Goal: Find specific page/section: Find specific page/section

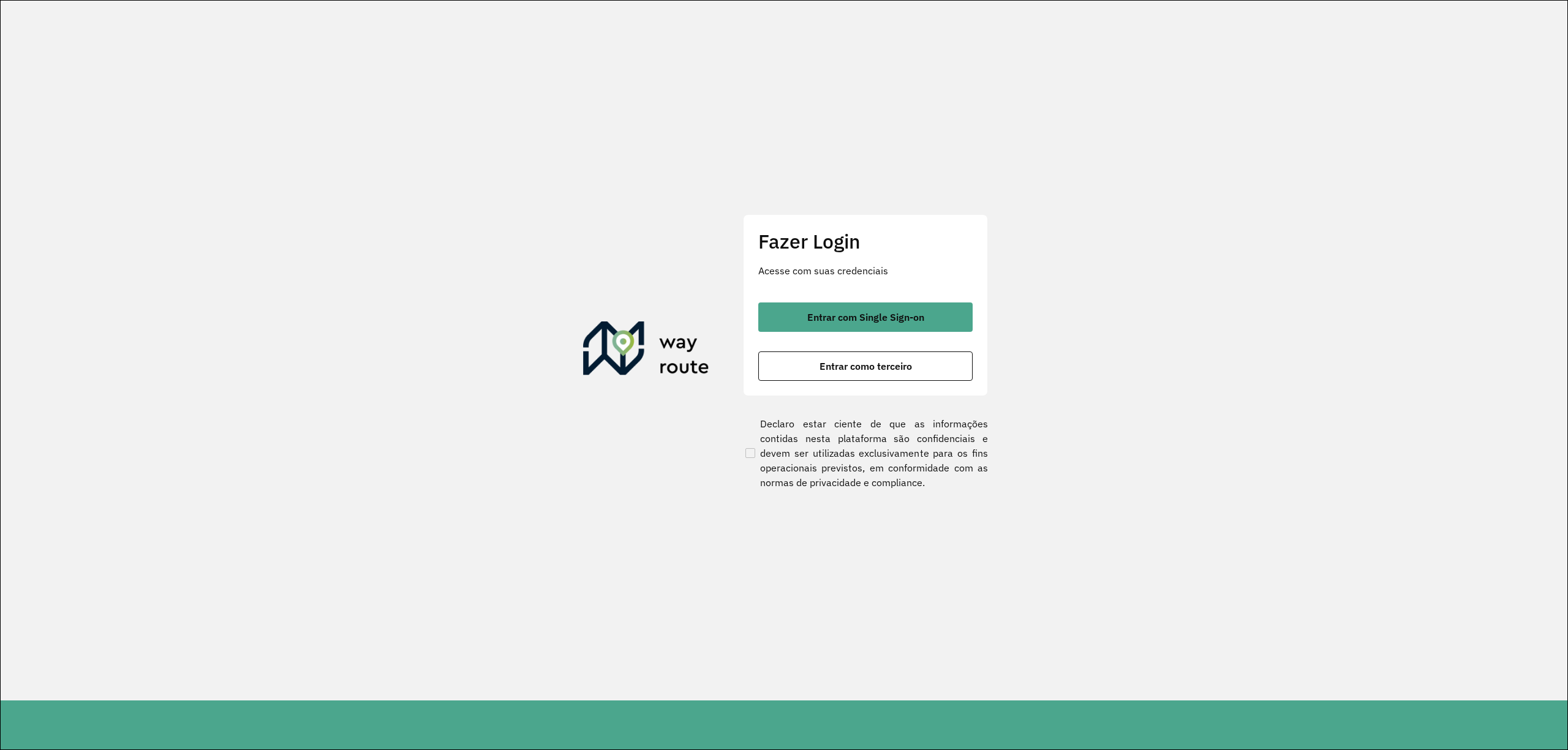
click at [840, 301] on div "Fazer Login Acesse com suas credenciais Entrar com Single Sign-on Entrar como t…" at bounding box center [866, 305] width 245 height 181
click at [844, 312] on span "Entrar com Single Sign-on" at bounding box center [866, 317] width 117 height 10
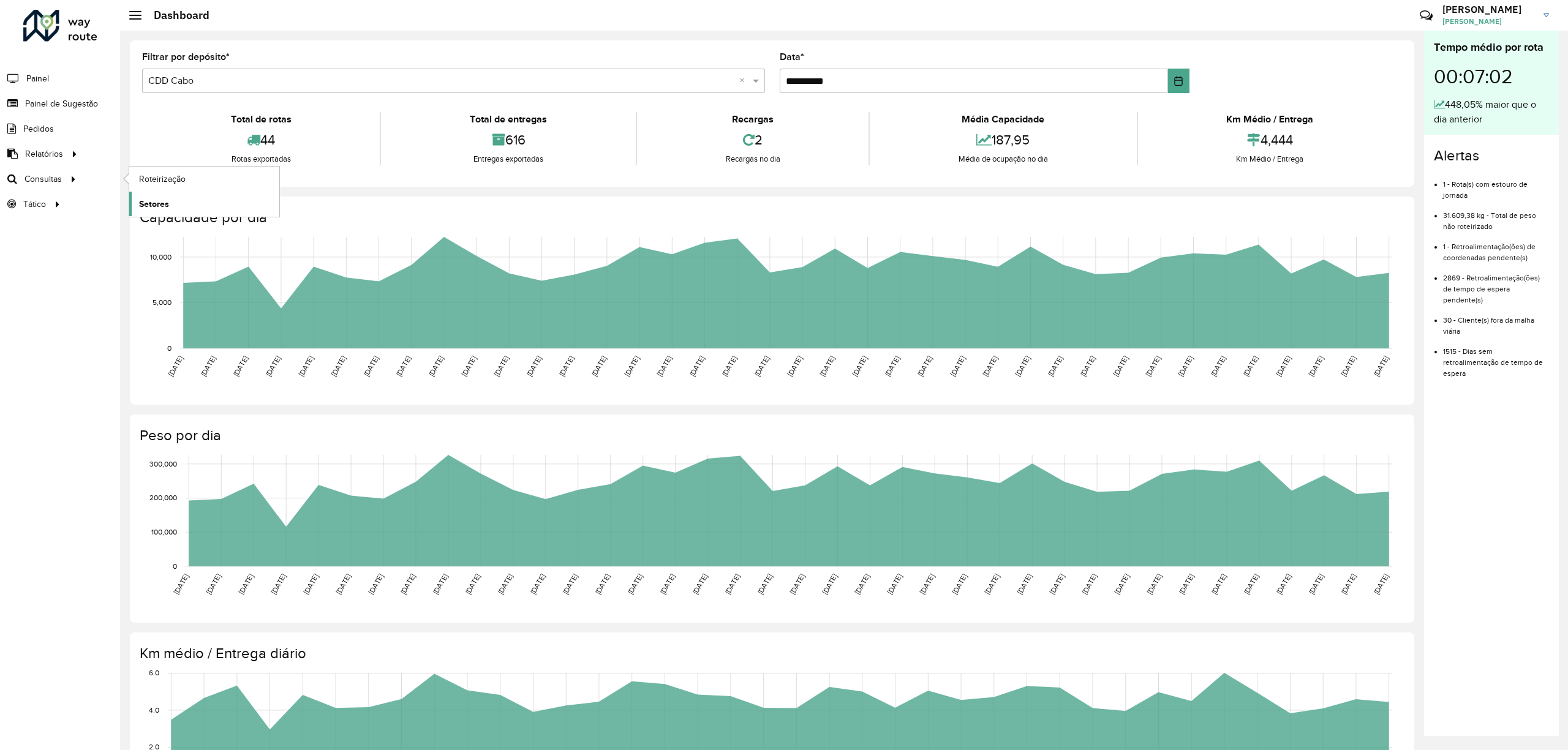
click at [157, 202] on span "Setores" at bounding box center [154, 204] width 30 height 13
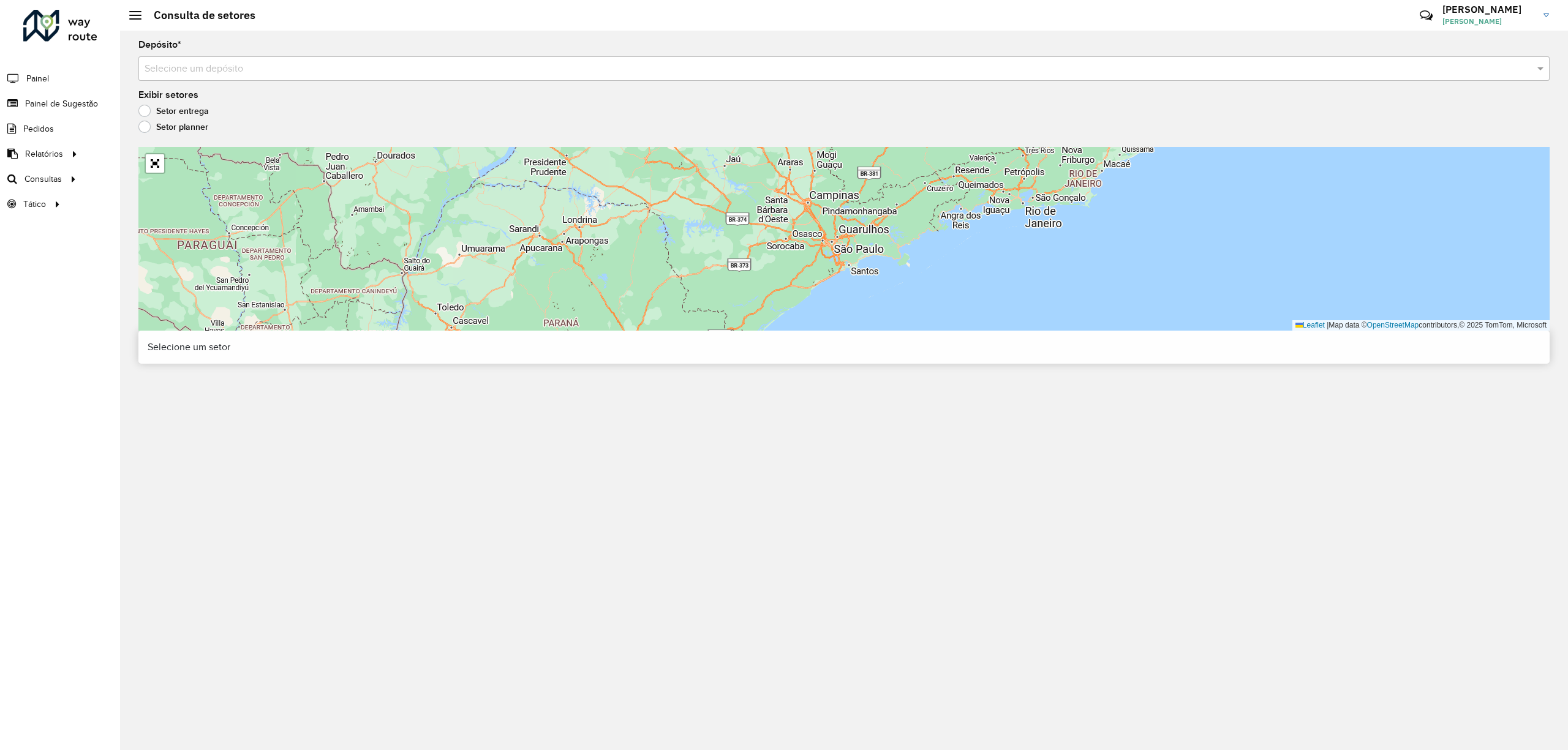
click at [1079, 67] on input "text" at bounding box center [832, 70] width 1375 height 15
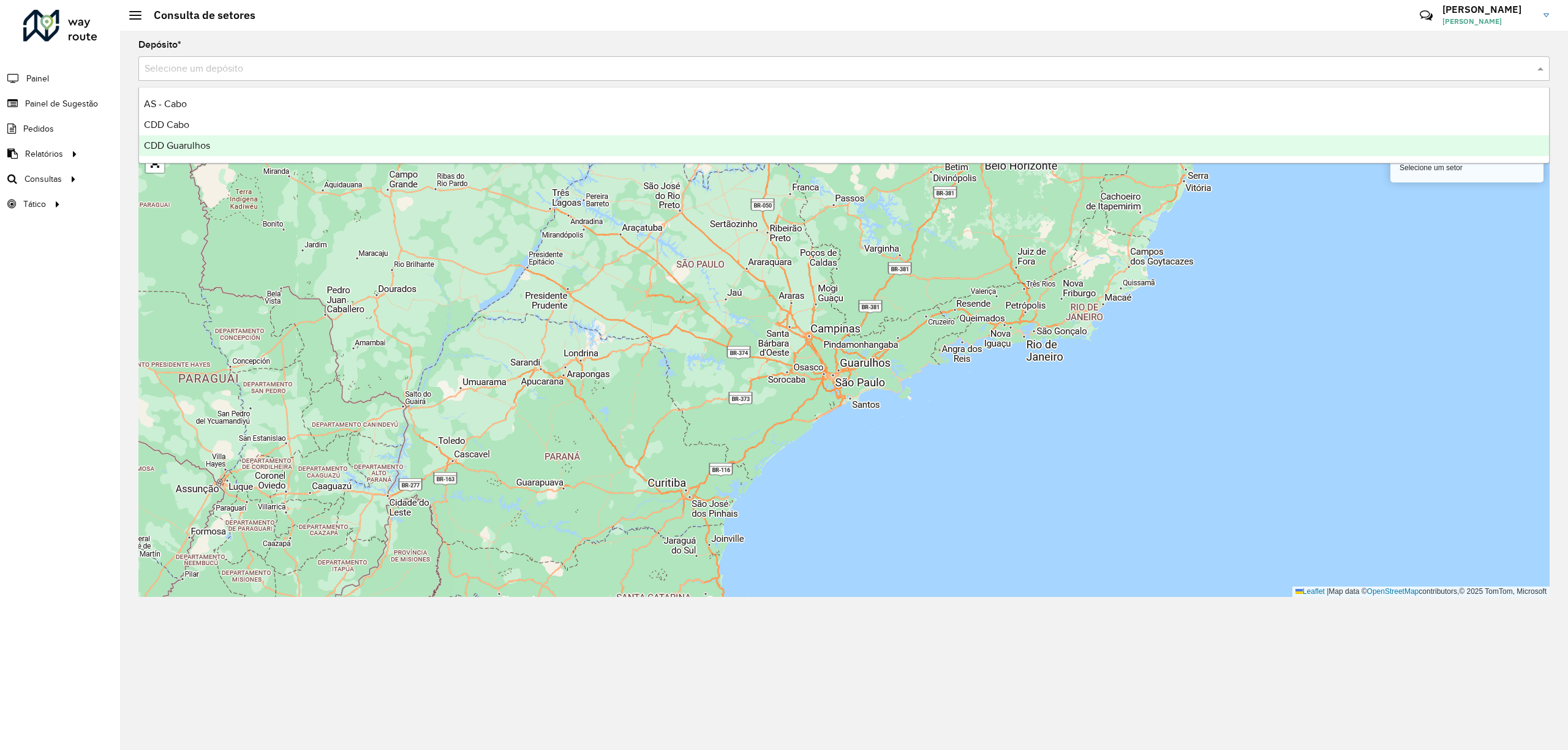
click at [150, 145] on span "CDD Guarulhos" at bounding box center [177, 145] width 66 height 11
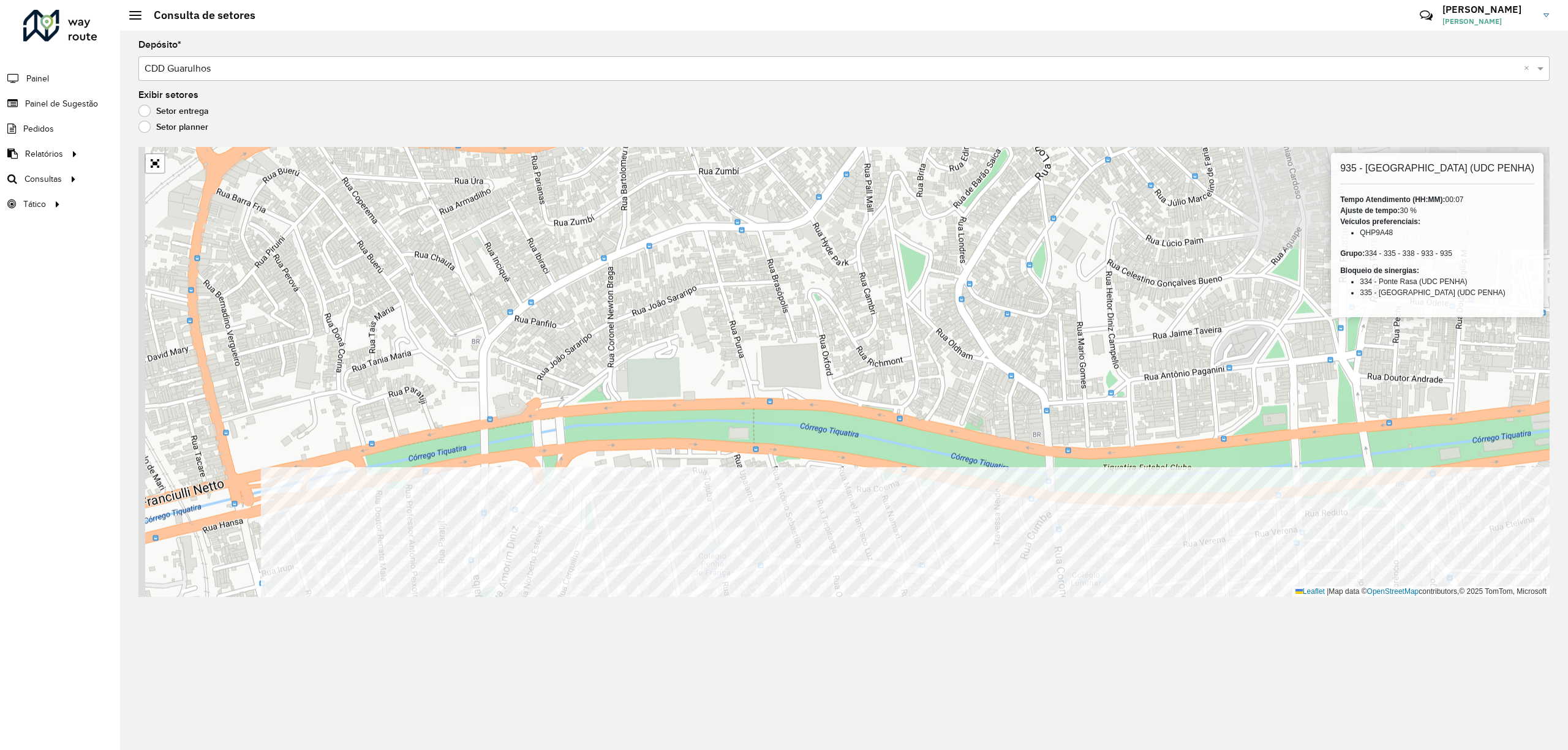
click at [825, 706] on div "Depósito * Selecione um depósito × CDD Guarulhos × Exibir setores Setor entrega…" at bounding box center [844, 390] width 1448 height 720
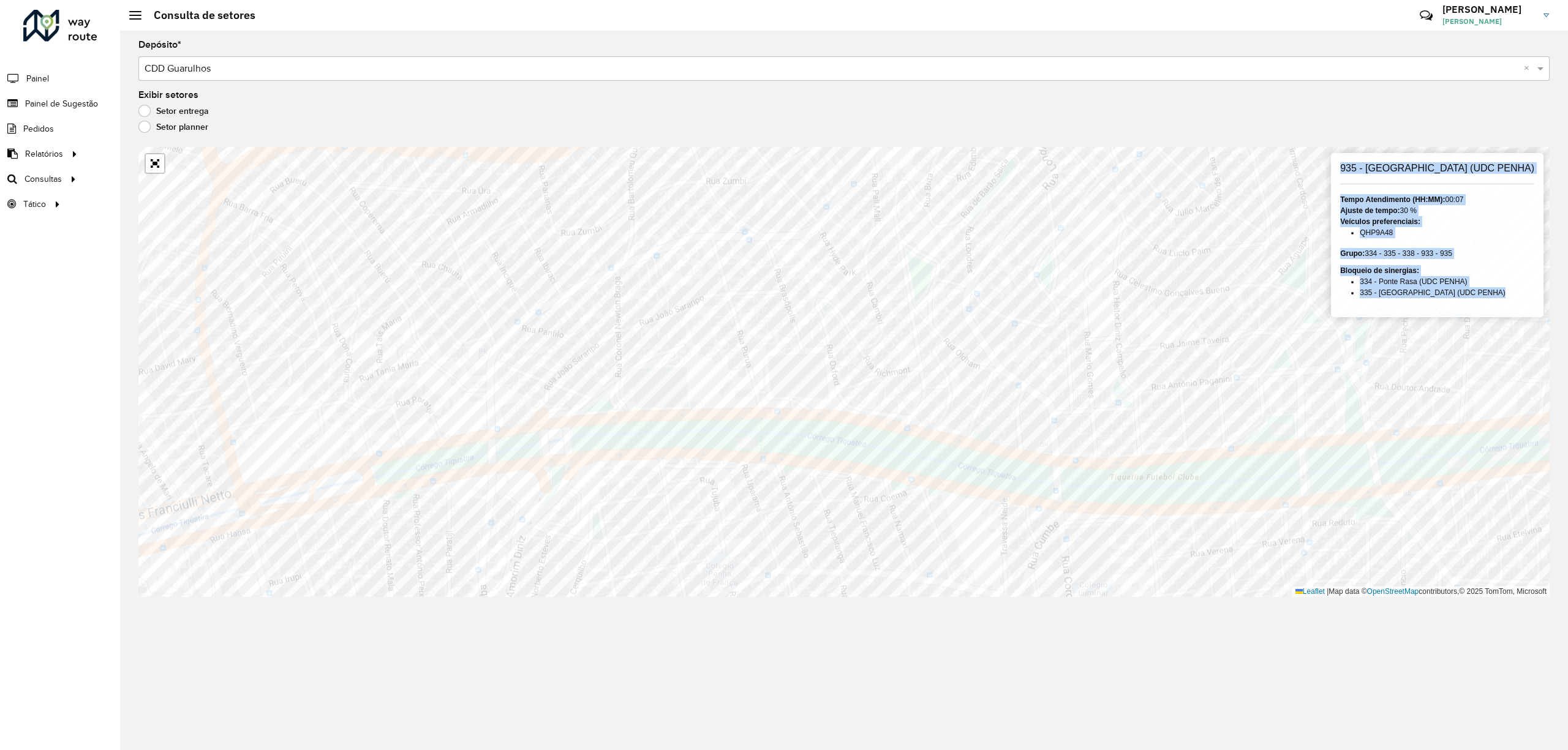
click at [1107, 474] on div "Depósito * Selecione um depósito × CDD Guarulhos × Exibir setores Setor entrega…" at bounding box center [844, 390] width 1448 height 720
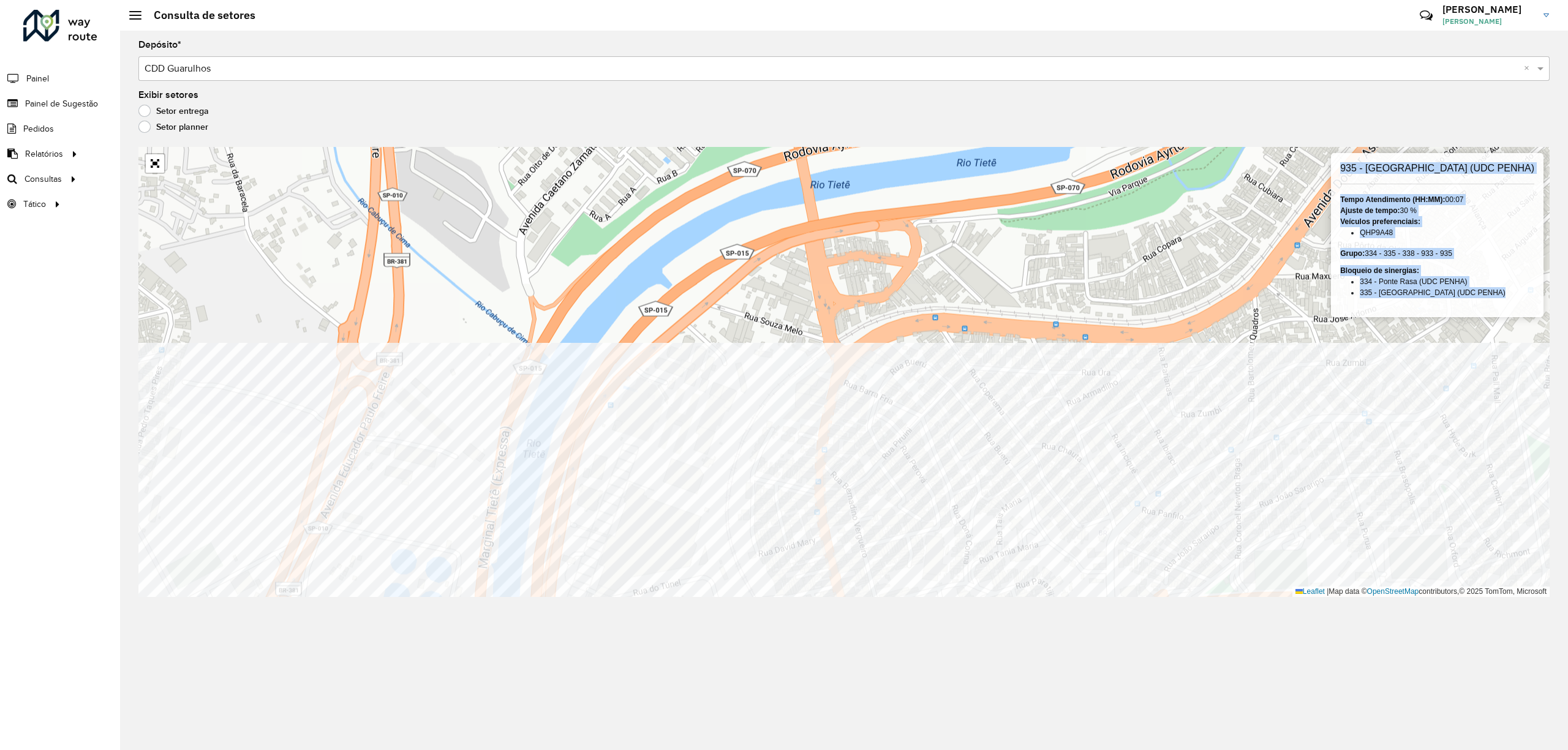
drag, startPoint x: 572, startPoint y: 609, endPoint x: 1128, endPoint y: 782, distance: 582.3
click at [1128, 749] on html "Aguarde... Pop-up bloqueado! Seu navegador bloqueou automáticamente a abertura …" at bounding box center [784, 375] width 1568 height 750
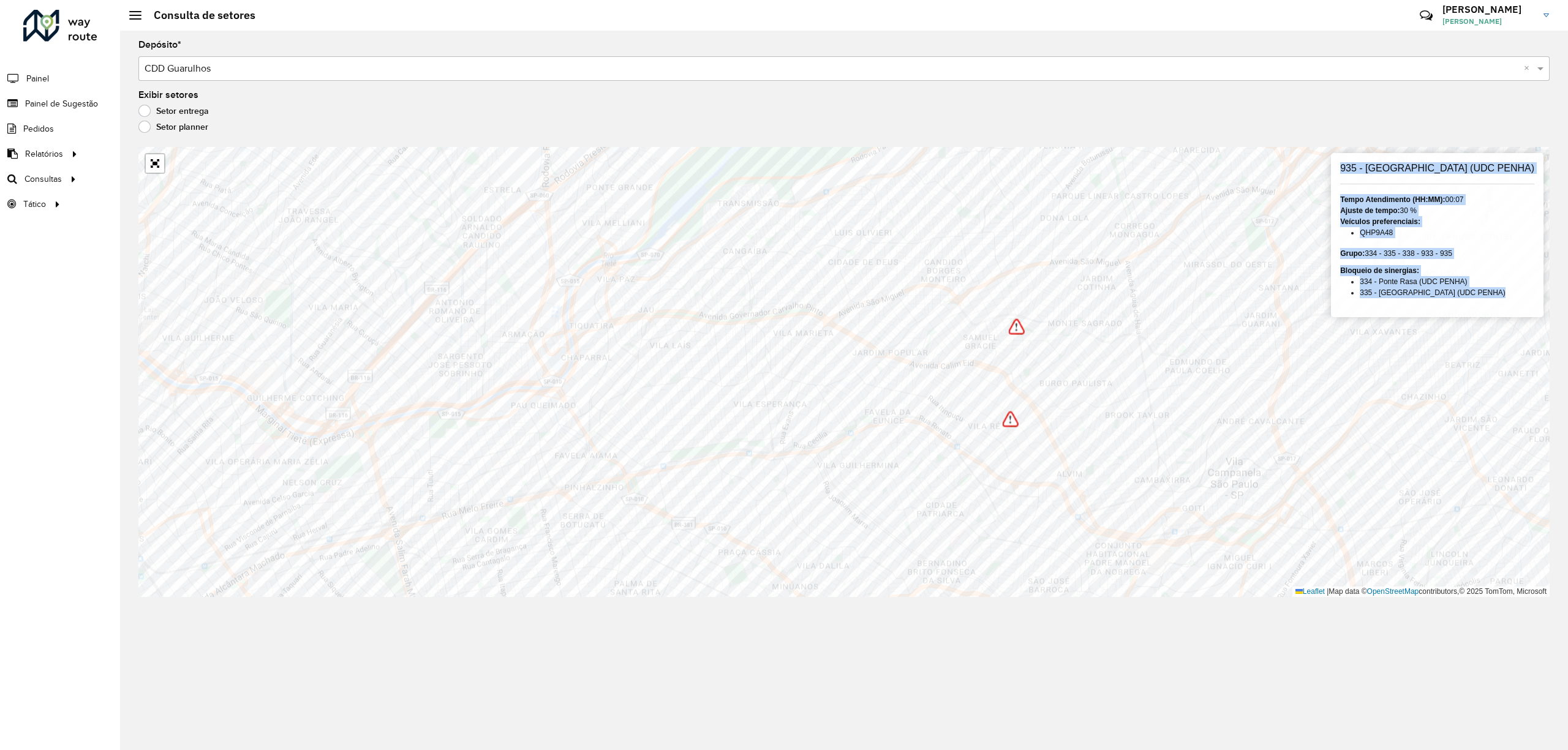
click at [604, 746] on div "Depósito * Selecione um depósito × CDD Guarulhos × Exibir setores Setor entrega…" at bounding box center [844, 390] width 1448 height 720
click at [963, 599] on div "Depósito * Selecione um depósito × CDD Guarulhos × Exibir setores Setor entrega…" at bounding box center [844, 390] width 1448 height 720
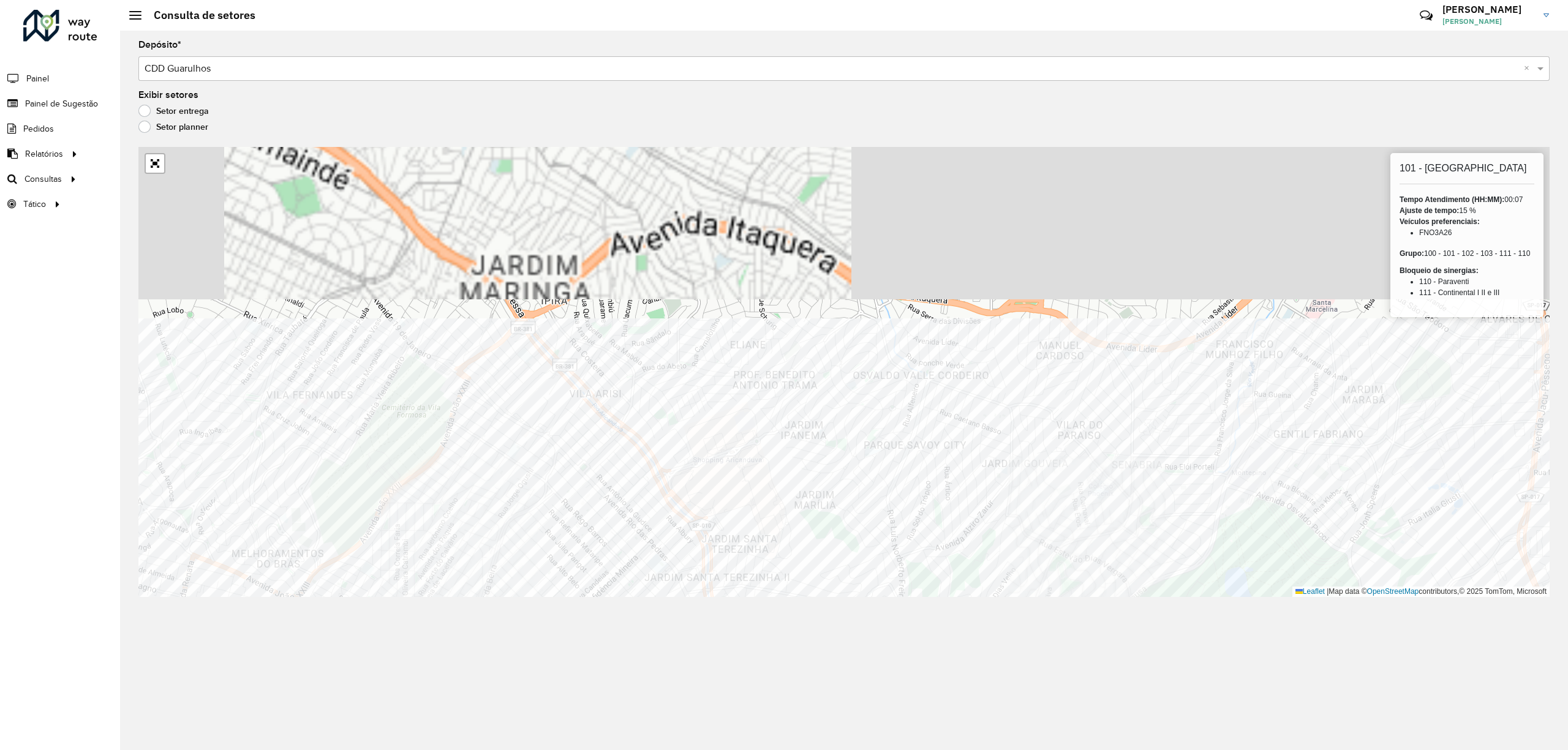
click at [765, 628] on div "Depósito * Selecione um depósito × CDD Guarulhos × Exibir setores Setor entrega…" at bounding box center [844, 390] width 1448 height 720
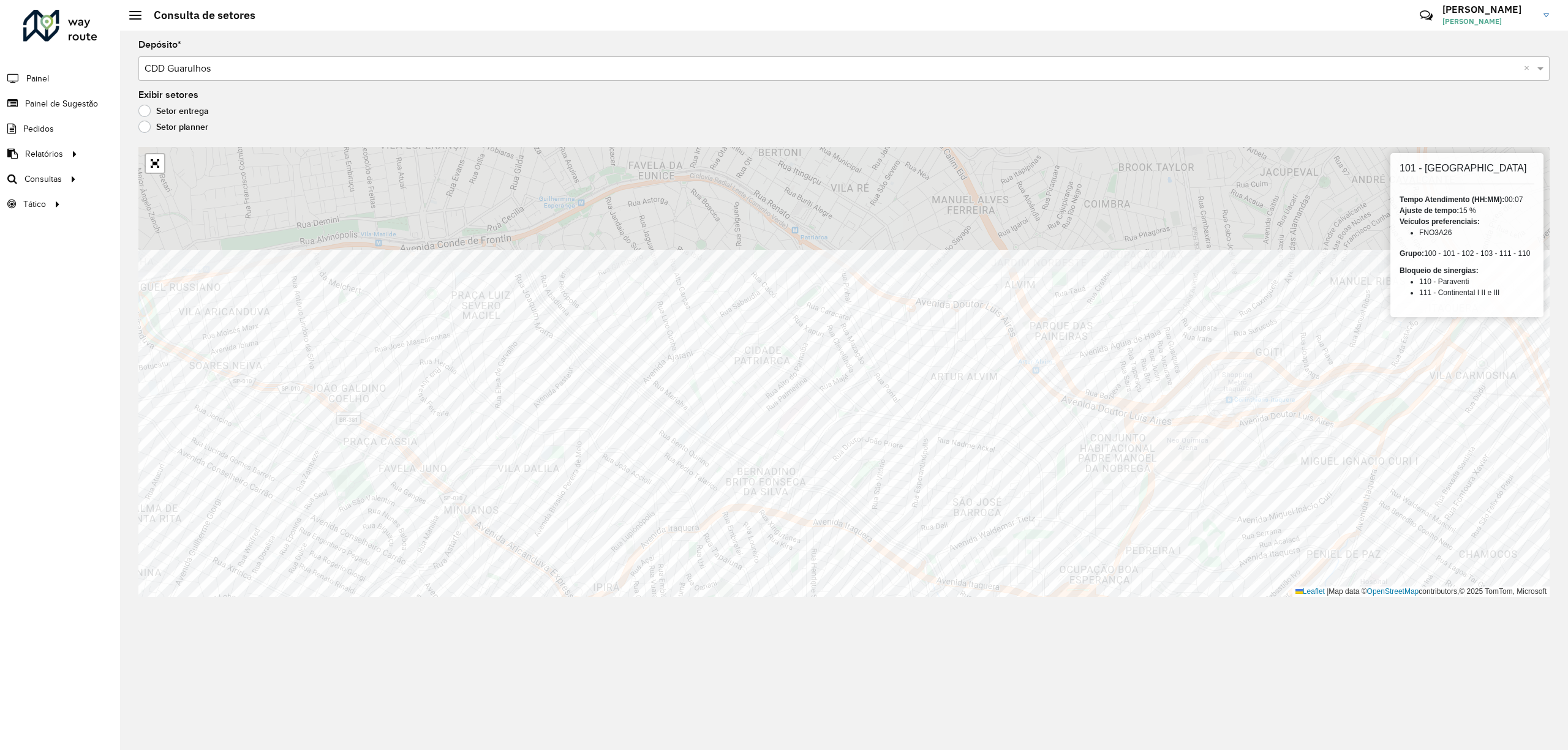
click at [775, 671] on div "Depósito * Selecione um depósito × CDD Guarulhos × Exibir setores Setor entrega…" at bounding box center [844, 390] width 1448 height 720
